Goal: Task Accomplishment & Management: Complete application form

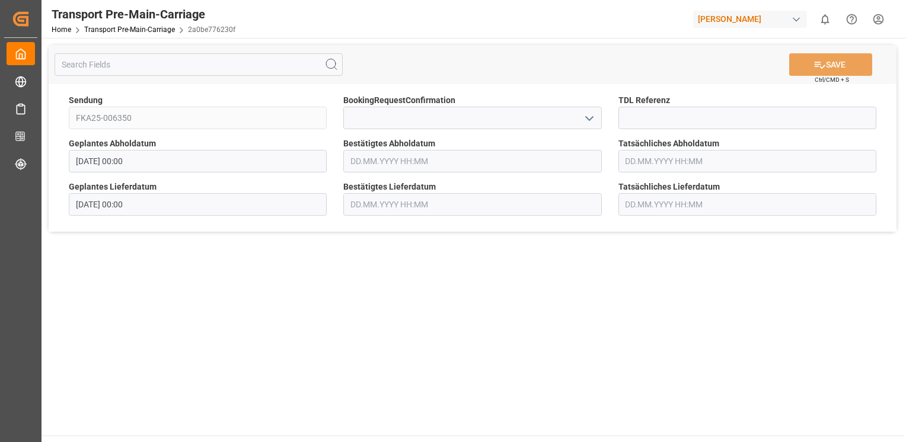
click at [593, 117] on polyline "open menu" at bounding box center [589, 119] width 7 height 4
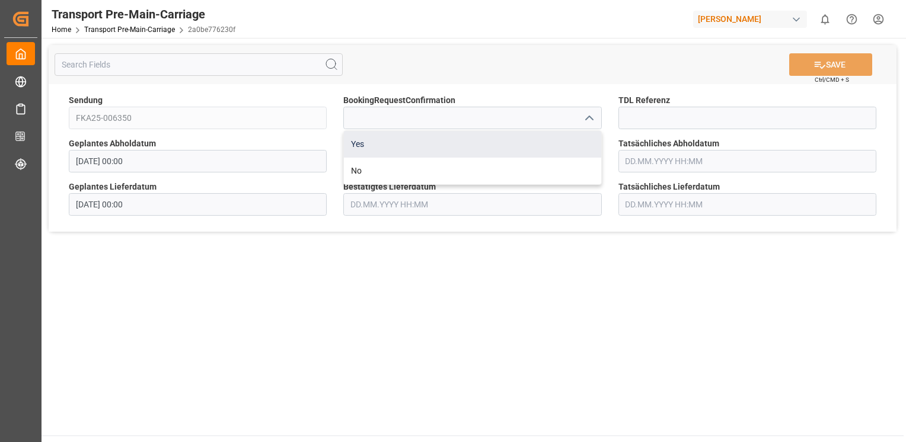
click at [574, 143] on div "Yes" at bounding box center [472, 144] width 257 height 27
type input "Yes"
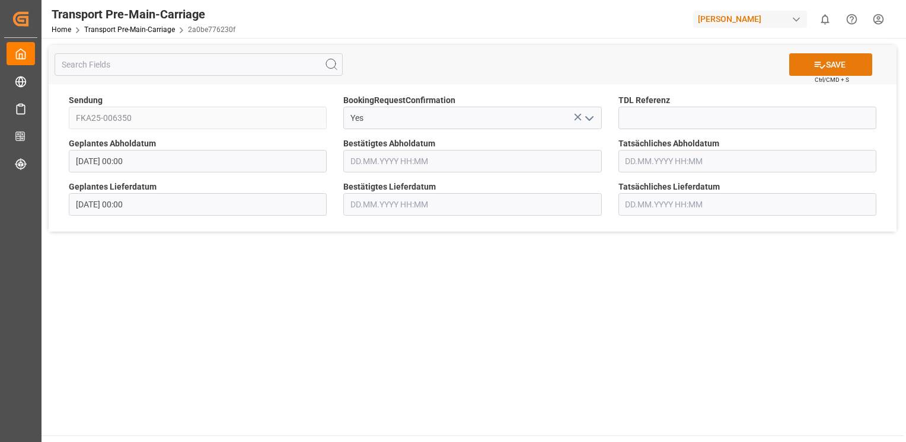
click at [819, 65] on icon at bounding box center [820, 65] width 12 height 12
click at [590, 119] on polyline "open menu" at bounding box center [589, 119] width 7 height 4
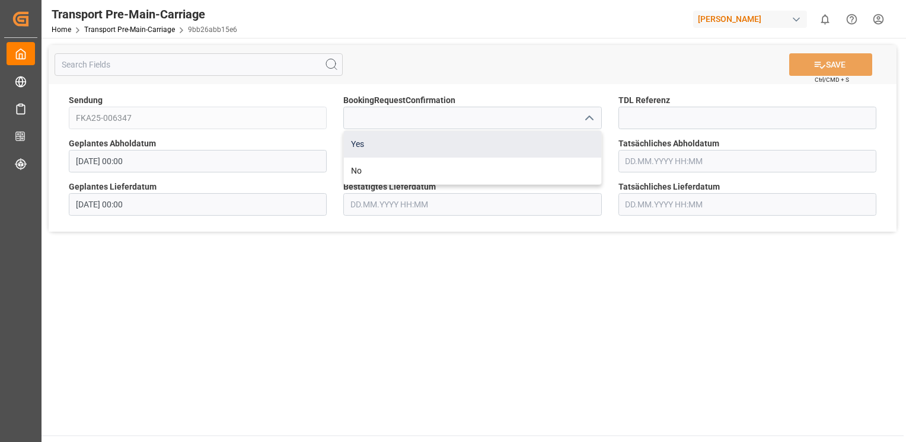
click at [571, 136] on div "Yes" at bounding box center [472, 144] width 257 height 27
type input "Yes"
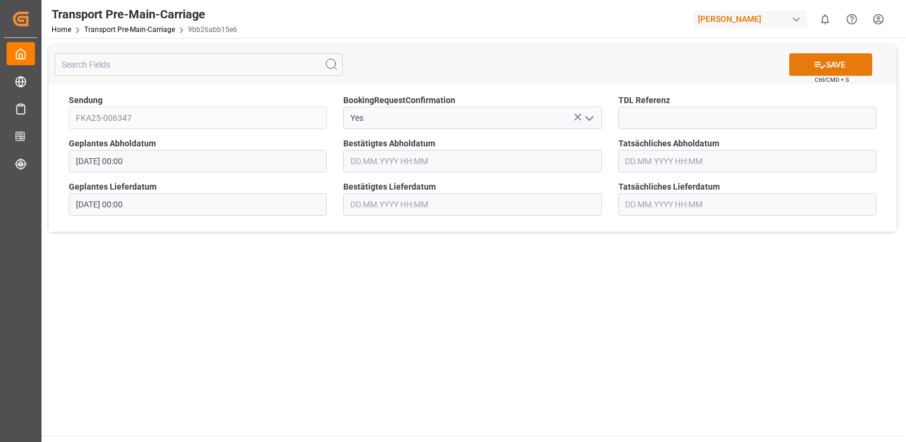
click at [829, 75] on span "Ctrl/CMD + S" at bounding box center [832, 79] width 34 height 9
click at [828, 68] on button "SAVE" at bounding box center [830, 64] width 83 height 23
